Goal: Task Accomplishment & Management: Use online tool/utility

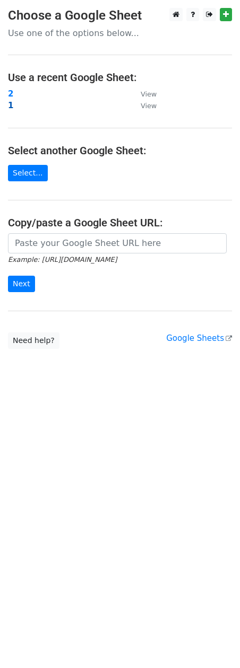
click at [9, 105] on strong "1" at bounding box center [10, 106] width 5 height 10
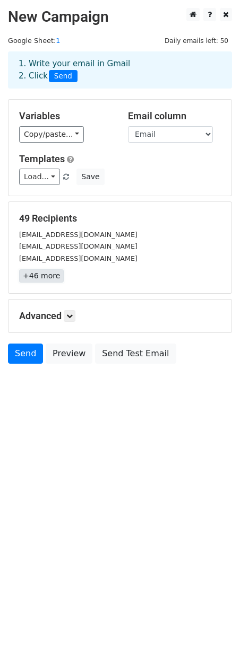
click at [36, 272] on link "+46 more" at bounding box center [41, 275] width 45 height 13
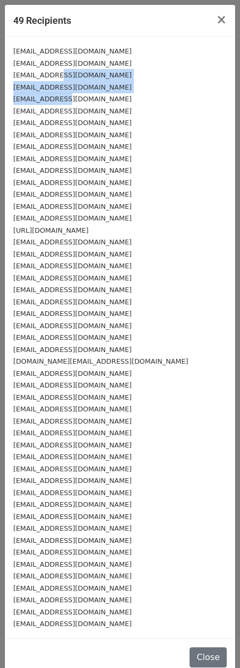
drag, startPoint x: 55, startPoint y: 78, endPoint x: 68, endPoint y: 102, distance: 26.8
click at [67, 101] on div "23wanksta23@gmail.com support@prod7ink.com 808aurabusiness@gmail.com 808james35…" at bounding box center [120, 338] width 230 height 602
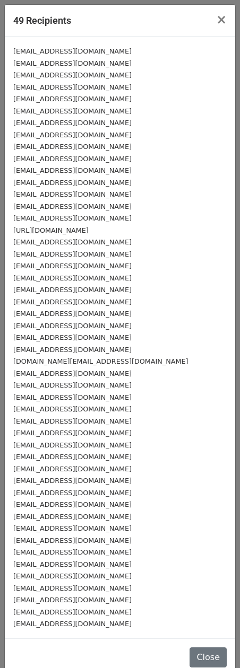
click at [85, 110] on div "akzidmusic@gmail.com" at bounding box center [119, 111] width 213 height 12
click at [217, 19] on span "×" at bounding box center [221, 19] width 11 height 15
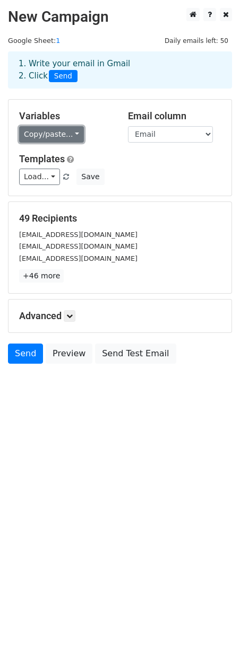
click at [53, 130] on link "Copy/paste..." at bounding box center [51, 134] width 65 height 16
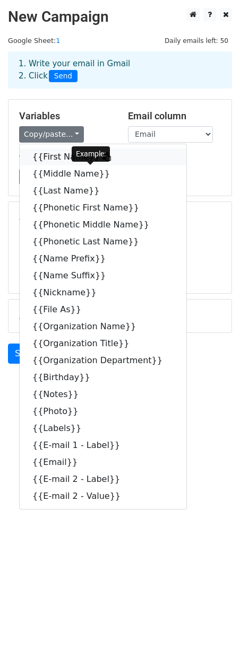
click at [49, 158] on link "{{First Name}}" at bounding box center [103, 156] width 166 height 17
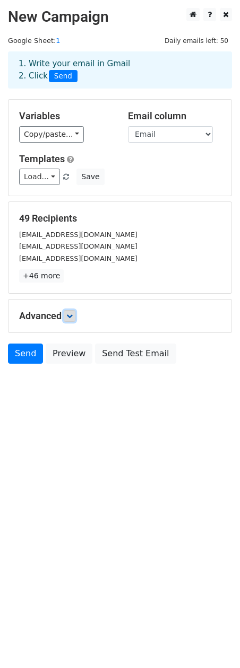
click at [75, 317] on link at bounding box center [70, 316] width 12 height 12
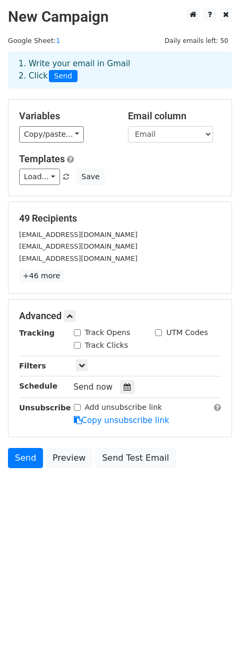
click at [79, 333] on input "Track Opens" at bounding box center [77, 332] width 7 height 7
checkbox input "true"
click at [81, 344] on div "Track Clicks" at bounding box center [101, 345] width 55 height 11
click at [76, 346] on input "Track Clicks" at bounding box center [77, 345] width 7 height 7
checkbox input "true"
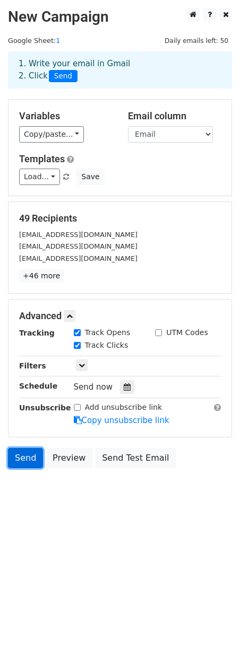
click at [22, 457] on link "Send" at bounding box center [25, 458] width 35 height 20
